Goal: Information Seeking & Learning: Learn about a topic

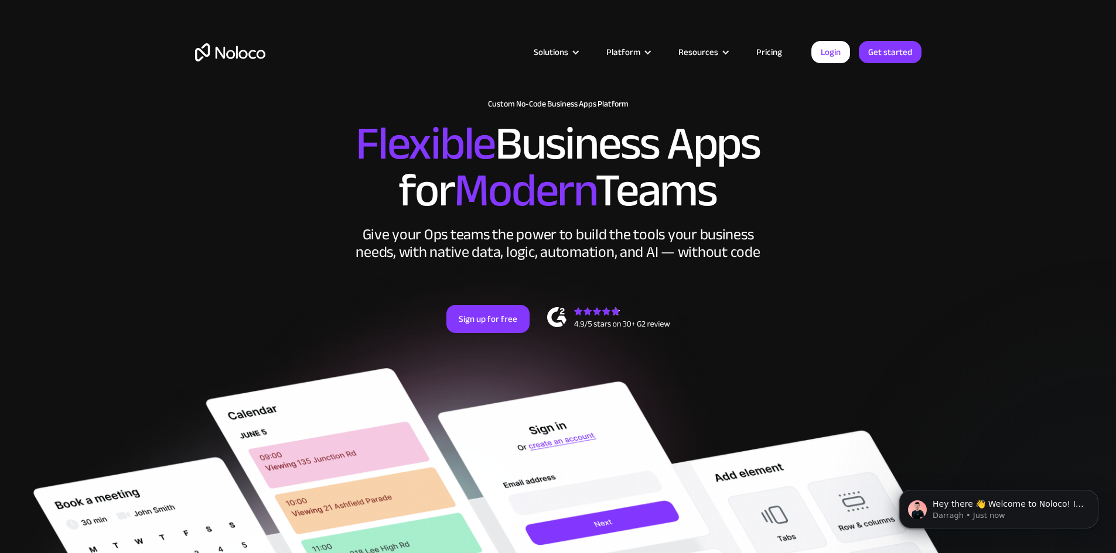
click at [762, 58] on link "Pricing" at bounding box center [768, 52] width 55 height 15
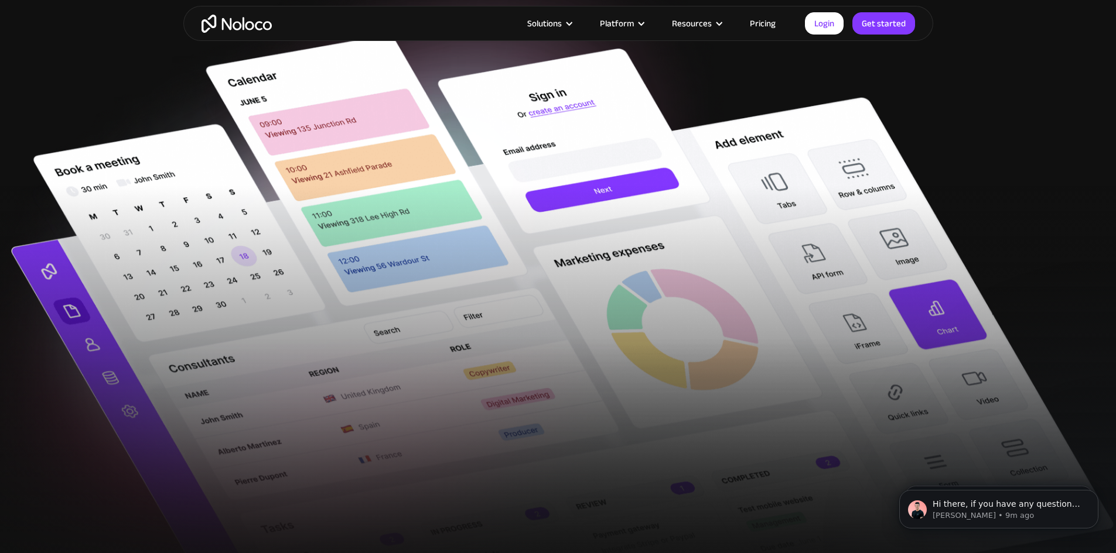
scroll to position [410, 0]
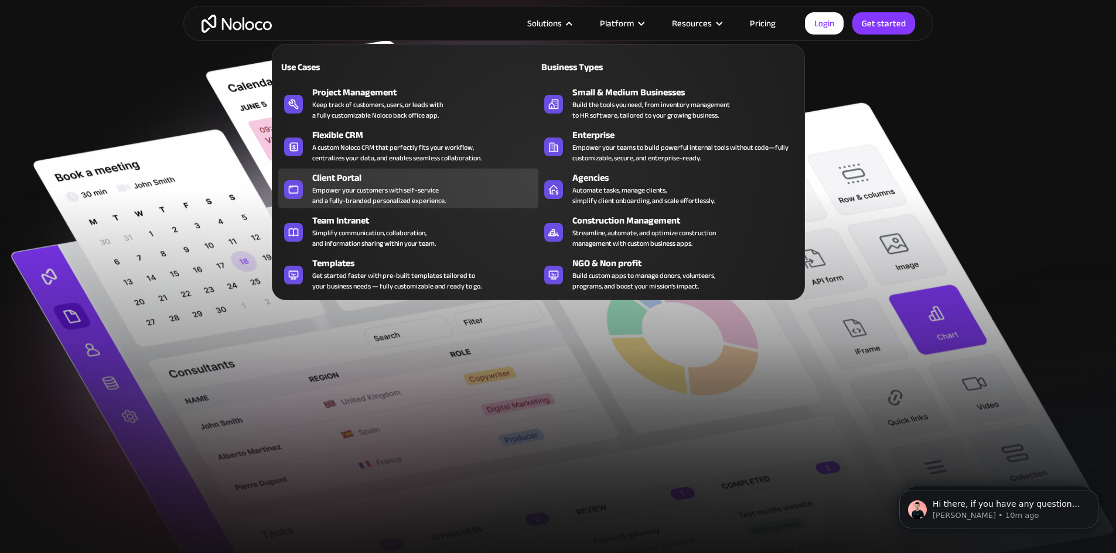
click at [352, 184] on div "Client Portal" at bounding box center [427, 178] width 231 height 14
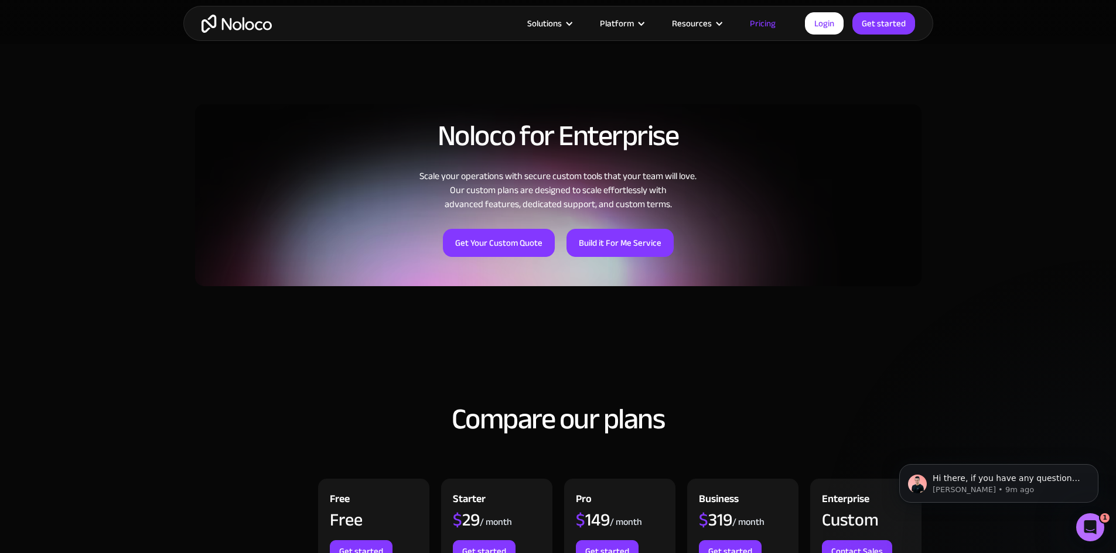
scroll to position [937, 0]
